Goal: Task Accomplishment & Management: Complete application form

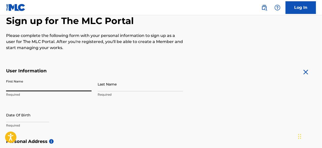
click at [43, 87] on input "First Name" at bounding box center [48, 84] width 85 height 14
type input "[PERSON_NAME]"
type input "Cond Plaza Real Caparra [PERSON_NAME] 2 Apt 403"
type input "Guaynabo"
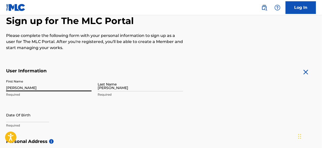
type input "[GEOGRAPHIC_DATA]"
type input "[US_STATE]"
type input "00966"
type input "787"
type input "2361986"
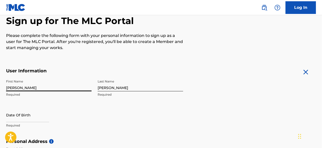
scroll to position [94, 0]
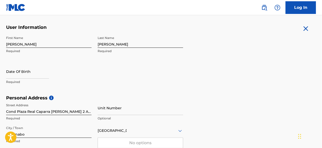
click at [33, 82] on p "Required" at bounding box center [48, 82] width 85 height 5
click at [14, 81] on p "Required" at bounding box center [48, 82] width 85 height 5
click at [14, 77] on input "text" at bounding box center [27, 71] width 43 height 14
select select "8"
select select "2025"
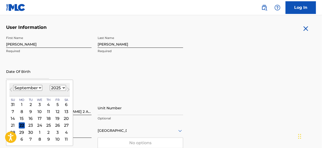
click at [38, 87] on select "January February March April May June July August September October November De…" at bounding box center [27, 88] width 29 height 6
select select "4"
click at [13, 85] on select "January February March April May June July August September October November De…" at bounding box center [27, 88] width 29 height 6
click at [39, 132] on div "28" at bounding box center [40, 132] width 6 height 6
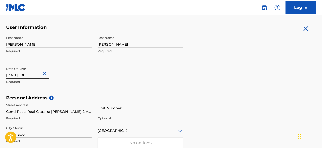
type input "[DATE]"
click at [39, 75] on input "[DATE]" at bounding box center [27, 71] width 43 height 14
select select "4"
select select "1985"
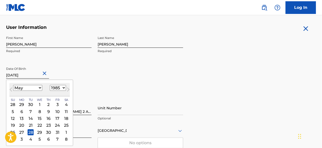
type input "[DATE]"
click at [66, 57] on div "First Name [PERSON_NAME] Last Name [PERSON_NAME] Required Date Of Birth [DEMOGR…" at bounding box center [94, 64] width 177 height 62
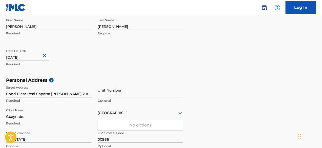
scroll to position [119, 0]
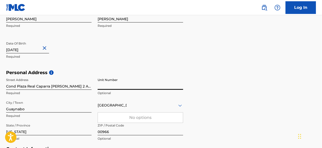
click at [112, 85] on input "Unit Number" at bounding box center [140, 82] width 85 height 14
drag, startPoint x: 67, startPoint y: 109, endPoint x: 66, endPoint y: 106, distance: 3.3
click at [67, 109] on input "Guaynabo" at bounding box center [48, 105] width 85 height 14
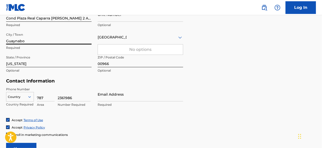
scroll to position [195, 0]
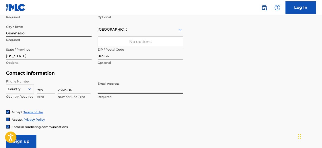
click at [113, 92] on input "Email Address" at bounding box center [140, 86] width 85 height 14
type input "[EMAIL_ADDRESS][DOMAIN_NAME]"
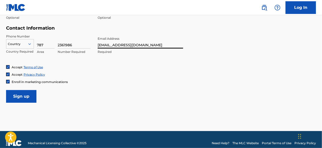
scroll to position [247, 0]
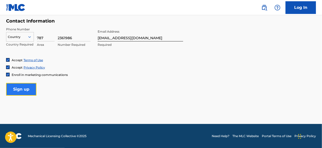
click at [21, 90] on input "Sign up" at bounding box center [21, 89] width 30 height 13
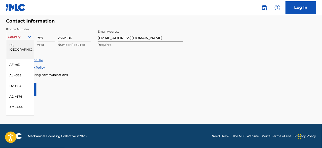
click at [30, 37] on icon at bounding box center [29, 37] width 3 height 2
click at [23, 44] on div "US, [GEOGRAPHIC_DATA] +1" at bounding box center [19, 50] width 27 height 20
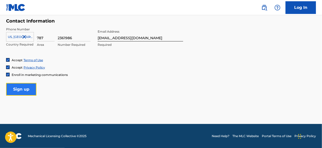
click at [17, 91] on input "Sign up" at bounding box center [21, 89] width 30 height 13
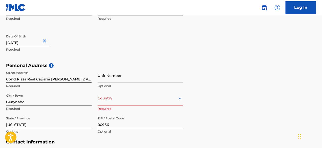
scroll to position [177, 0]
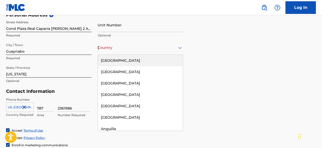
click at [111, 50] on div "[GEOGRAPHIC_DATA]" at bounding box center [140, 47] width 85 height 6
click at [113, 60] on div "[GEOGRAPHIC_DATA]" at bounding box center [140, 60] width 85 height 11
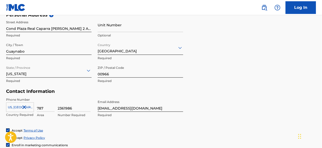
scroll to position [247, 0]
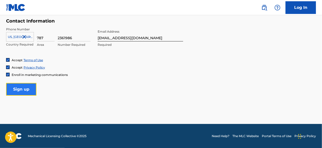
click at [26, 87] on input "Sign up" at bounding box center [21, 89] width 30 height 13
